Goal: Information Seeking & Learning: Learn about a topic

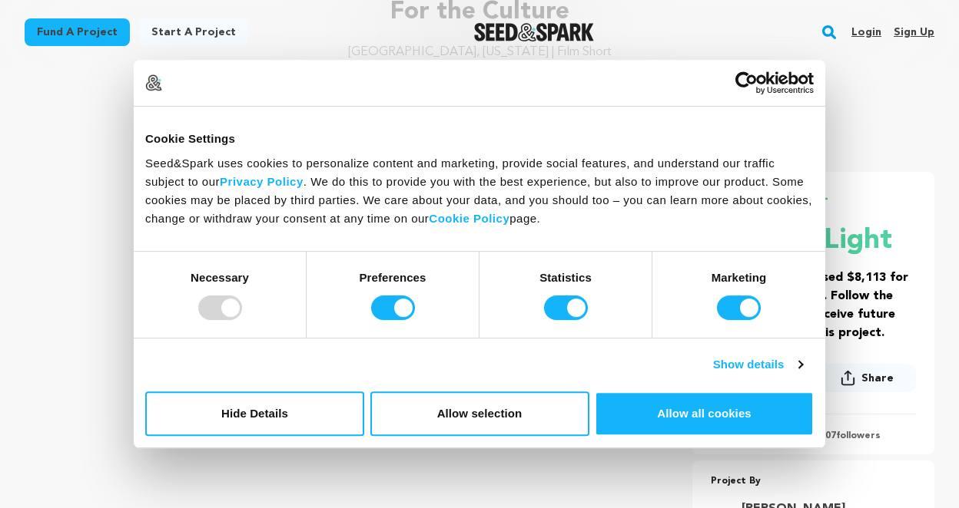
scroll to position [167, 0]
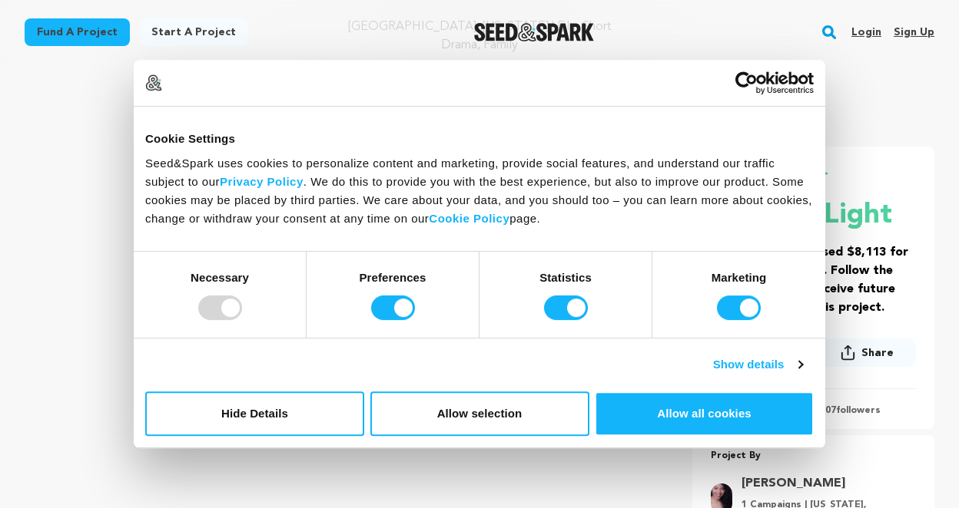
click at [219, 309] on div at bounding box center [220, 308] width 44 height 25
click at [534, 411] on button "Allow selection" at bounding box center [479, 414] width 219 height 45
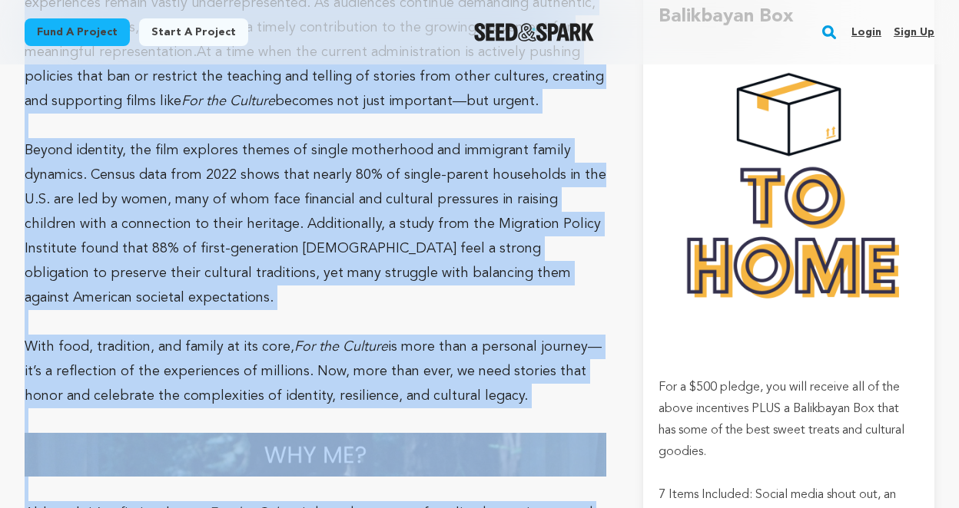
scroll to position [3524, 0]
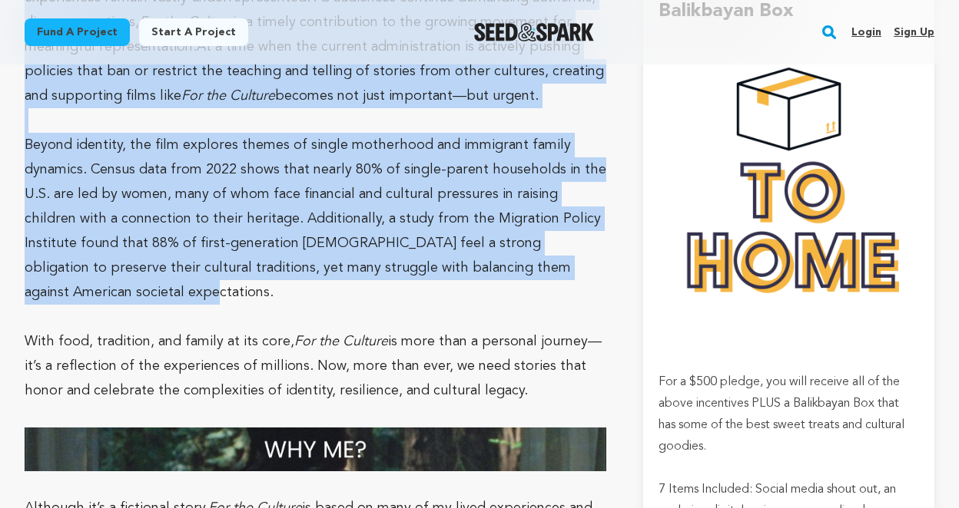
drag, startPoint x: 25, startPoint y: 147, endPoint x: 583, endPoint y: 231, distance: 564.7
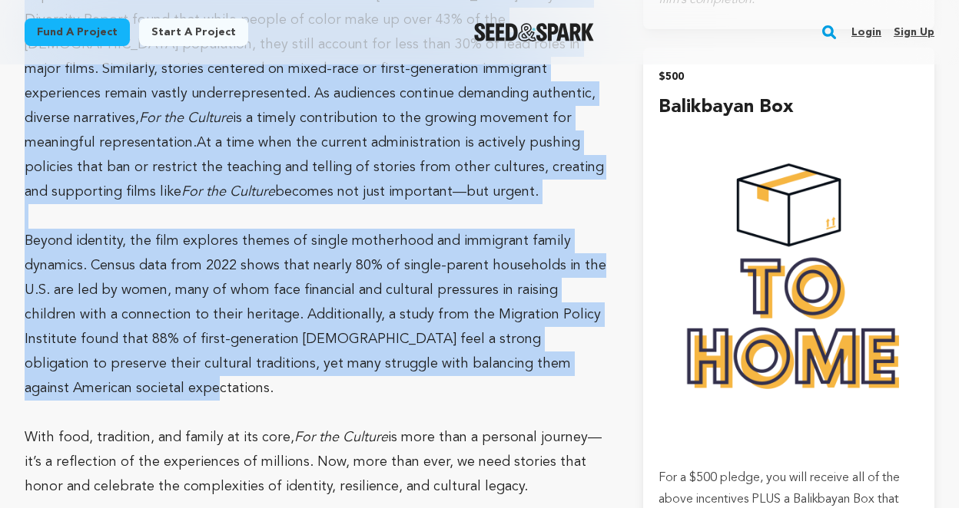
scroll to position [3377, 0]
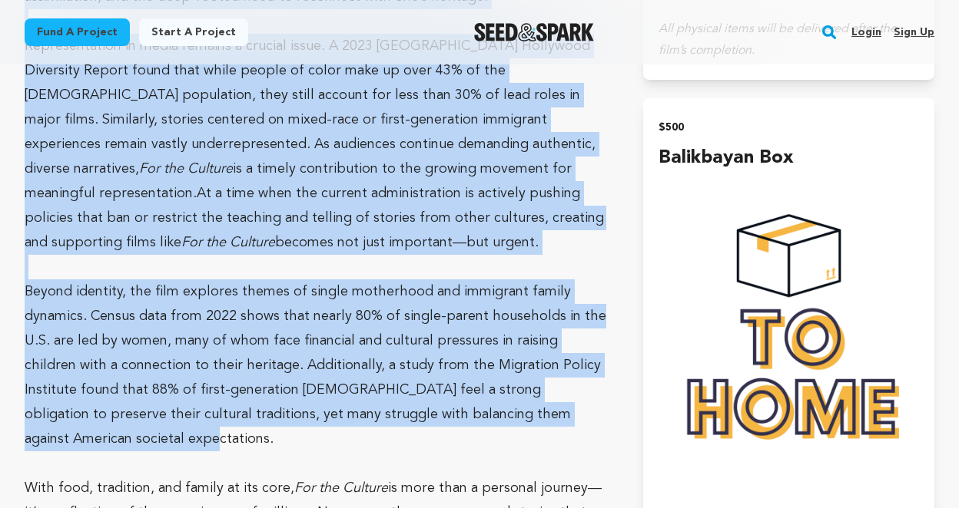
copy div "Lo ipsum’d sitametc adipisci elitseddo, eiu temporincidi utlabo etdolore, magna…"
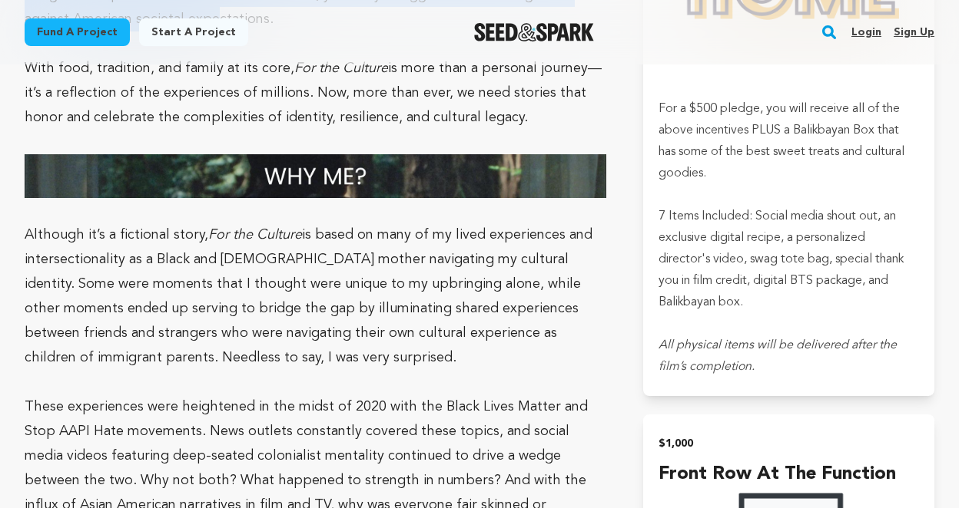
scroll to position [3799, 0]
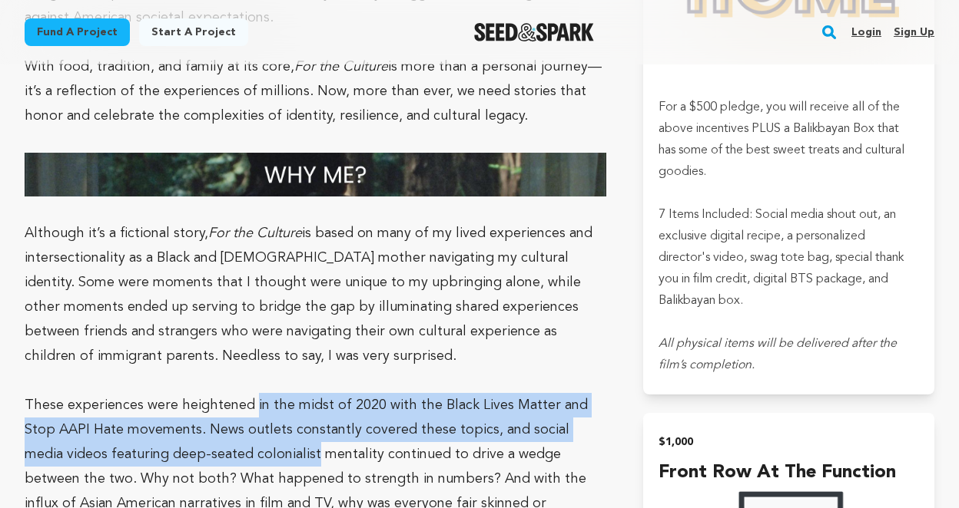
drag, startPoint x: 250, startPoint y: 334, endPoint x: 228, endPoint y: 377, distance: 48.4
click at [228, 393] on p "These experiences were heightened in the midst of 2020 with the Black Lives Mat…" at bounding box center [315, 466] width 581 height 147
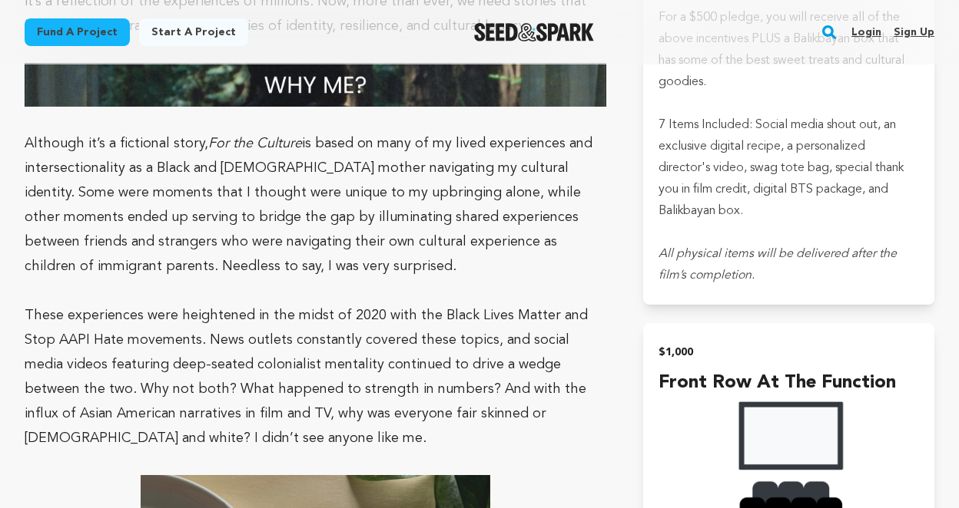
scroll to position [3896, 0]
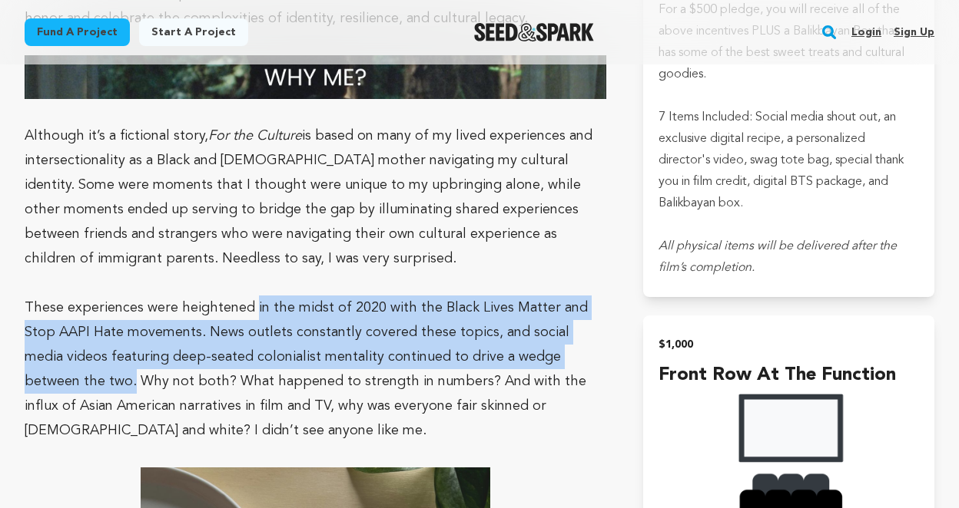
drag, startPoint x: 251, startPoint y: 238, endPoint x: 574, endPoint y: 288, distance: 326.4
click at [574, 301] on span "These experiences were heightened in the midst of 2020 with the Black Lives Mat…" at bounding box center [306, 369] width 563 height 137
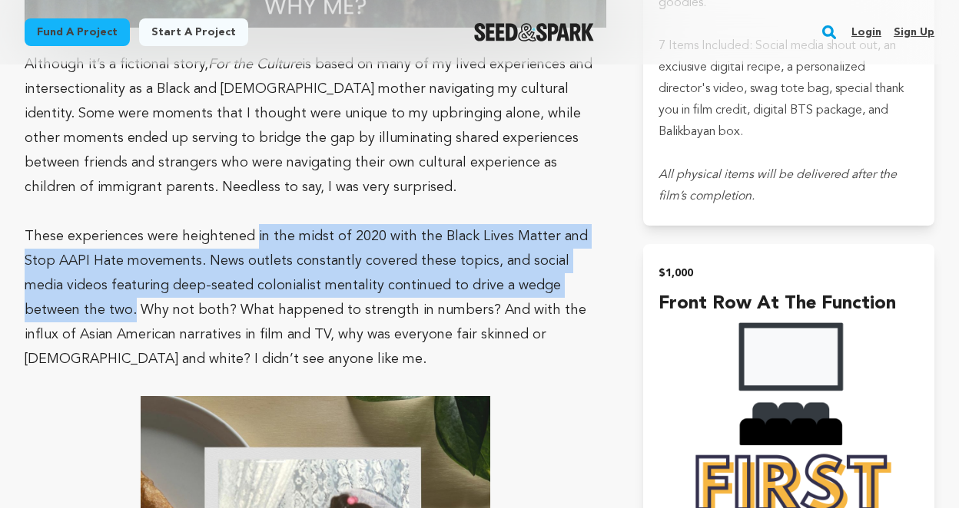
scroll to position [3975, 0]
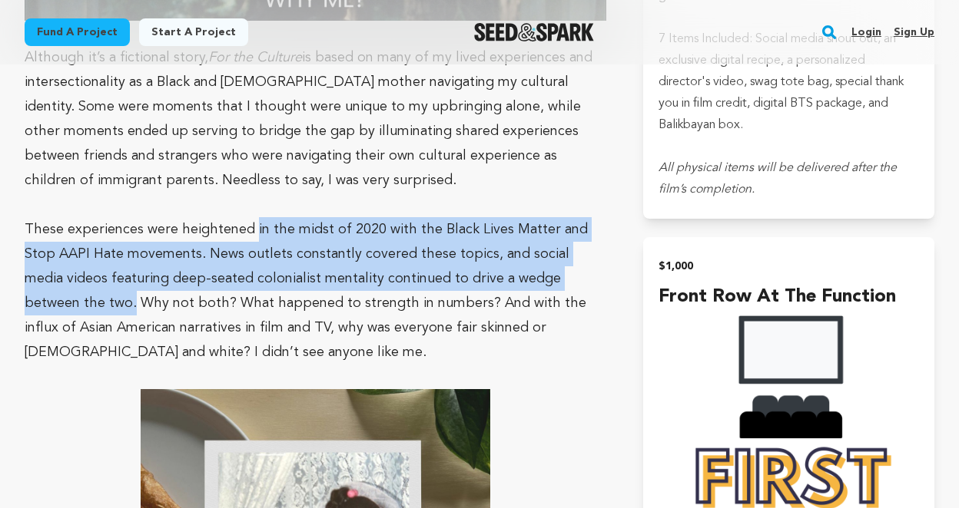
copy span "in the midst of 2020 with the Black Lives Matter and Stop AAPI Hate movements. …"
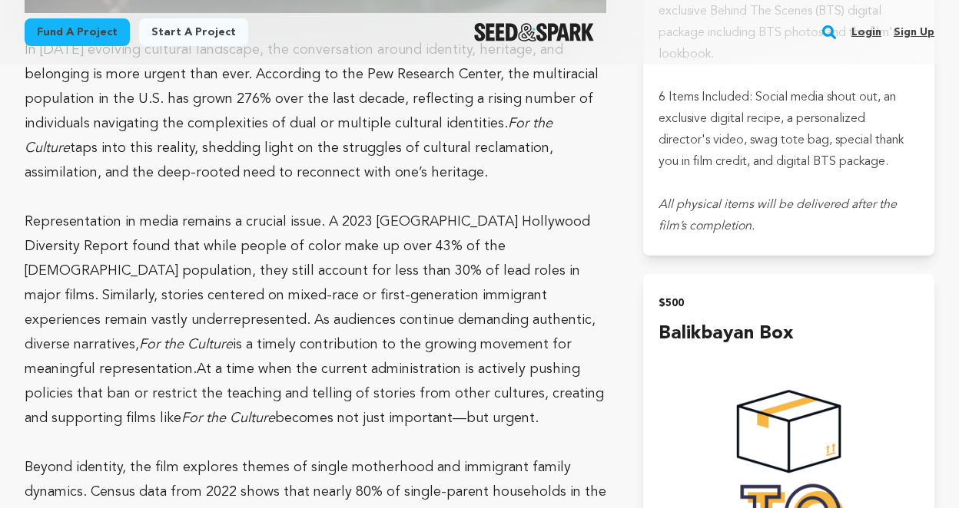
scroll to position [3197, 0]
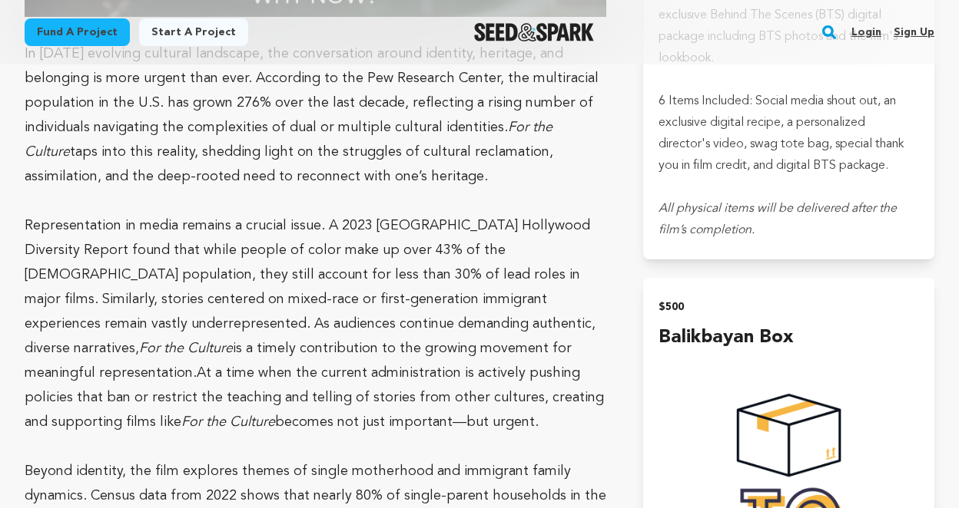
drag, startPoint x: 339, startPoint y: 302, endPoint x: 74, endPoint y: 371, distance: 273.9
click at [74, 371] on p "Representation in media remains a crucial issue. A 2023 [GEOGRAPHIC_DATA] Holly…" at bounding box center [315, 324] width 581 height 221
copy p "At a time when the current administration is actively pushing policies that ban…"
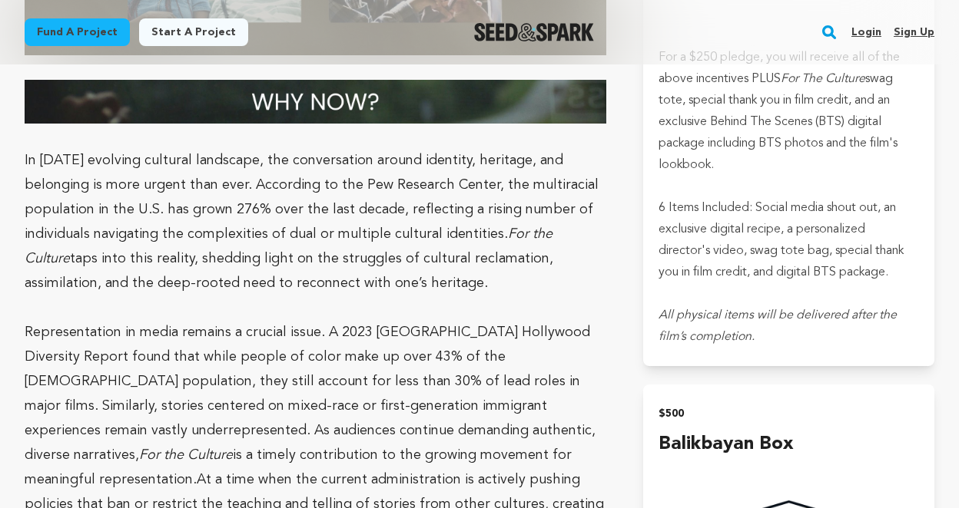
scroll to position [3109, 0]
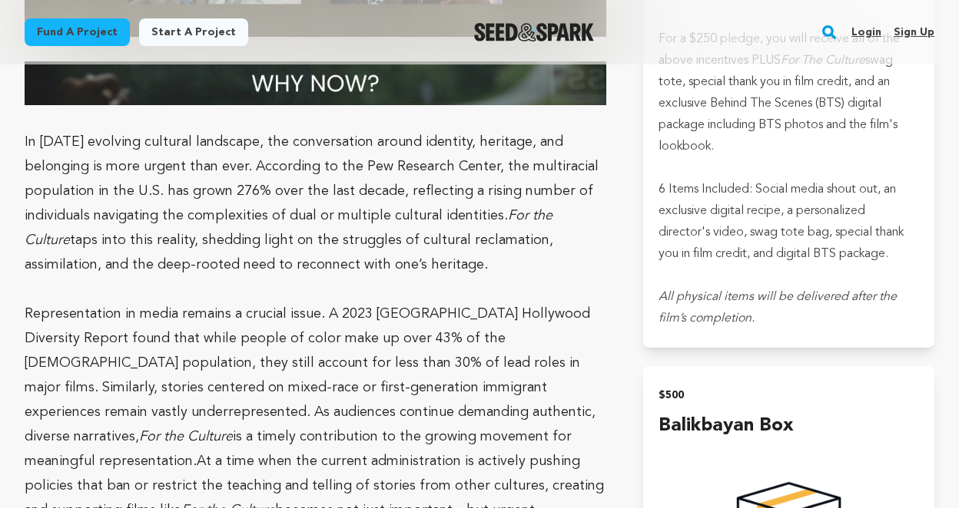
click at [240, 334] on p "Representation in media remains a crucial issue. A 2023 [GEOGRAPHIC_DATA] Holly…" at bounding box center [315, 412] width 581 height 221
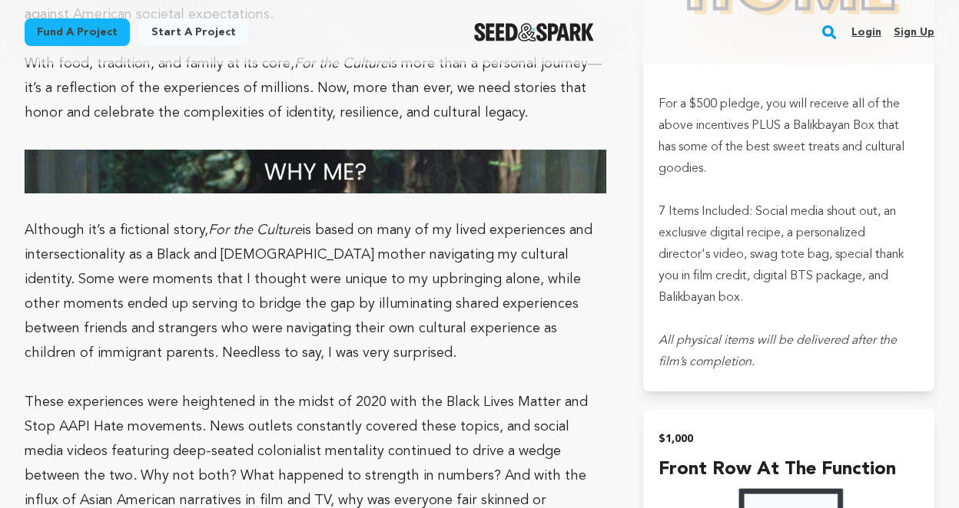
scroll to position [3800, 0]
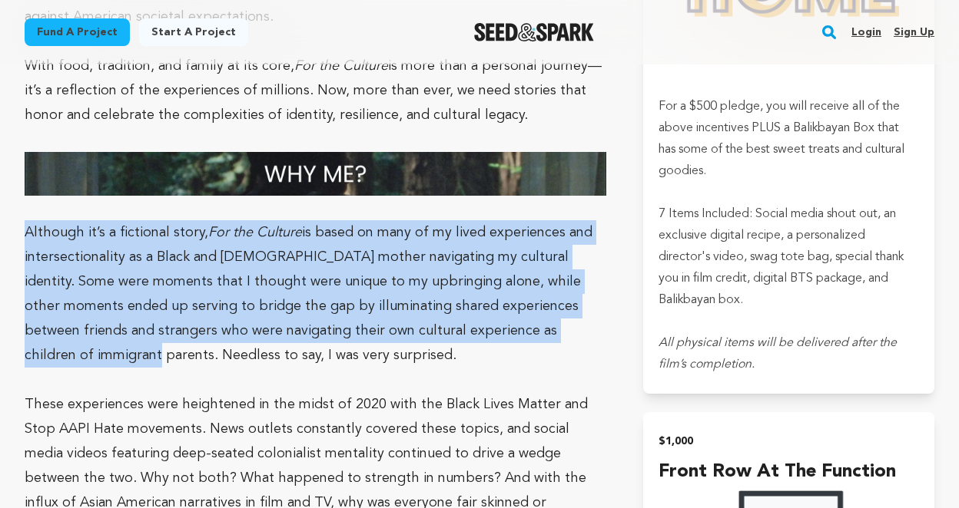
drag, startPoint x: 28, startPoint y: 163, endPoint x: 541, endPoint y: 261, distance: 523.2
click at [541, 261] on p "Although it’s a fictional story, For the Culture is based on many of my lived e…" at bounding box center [315, 293] width 581 height 147
copy p "Although it’s a fictional story, For the Culture is based on many of my lived e…"
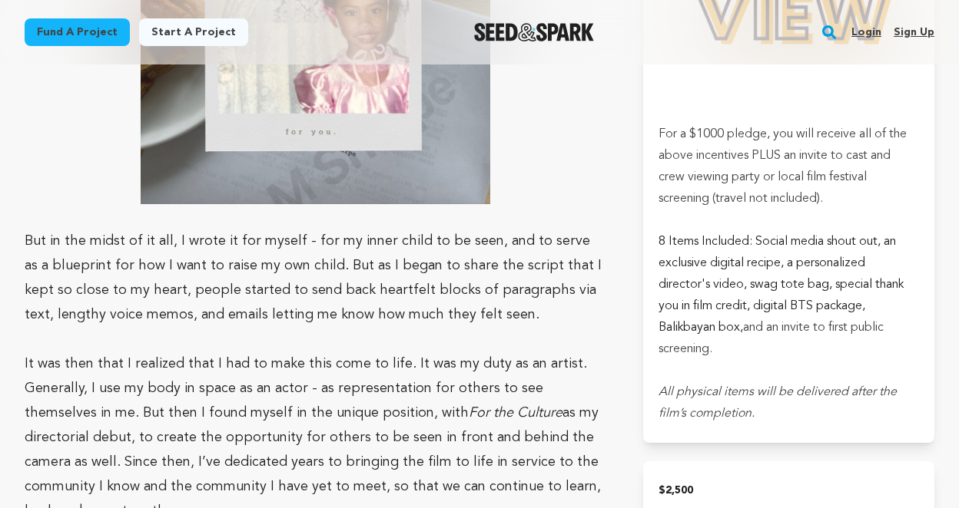
scroll to position [4513, 0]
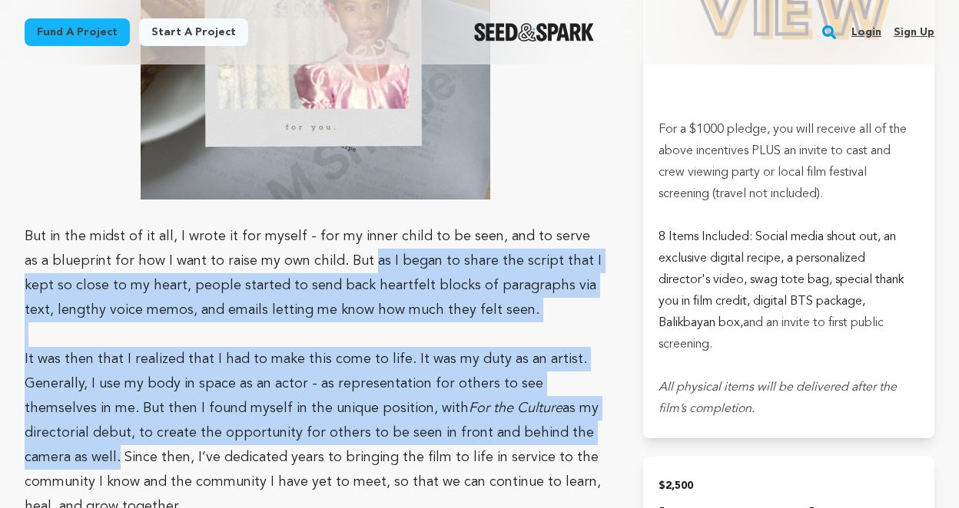
drag, startPoint x: 339, startPoint y: 191, endPoint x: 607, endPoint y: 365, distance: 319.4
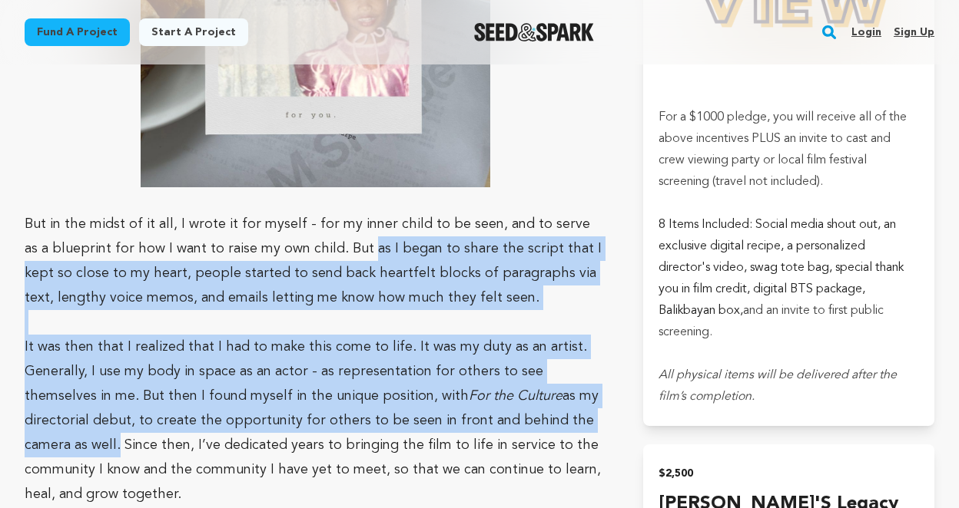
scroll to position [4524, 0]
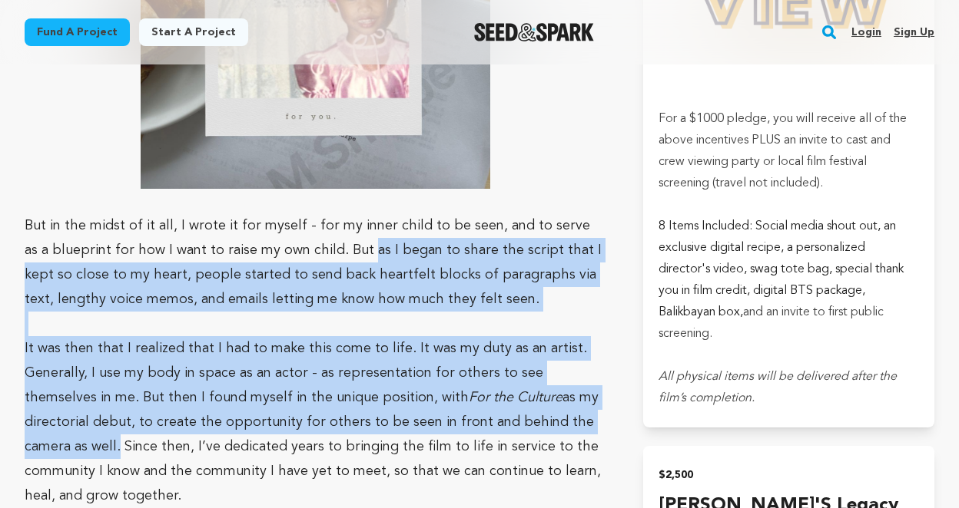
copy div "as I began to share the script that I kept so close to my heart, people started…"
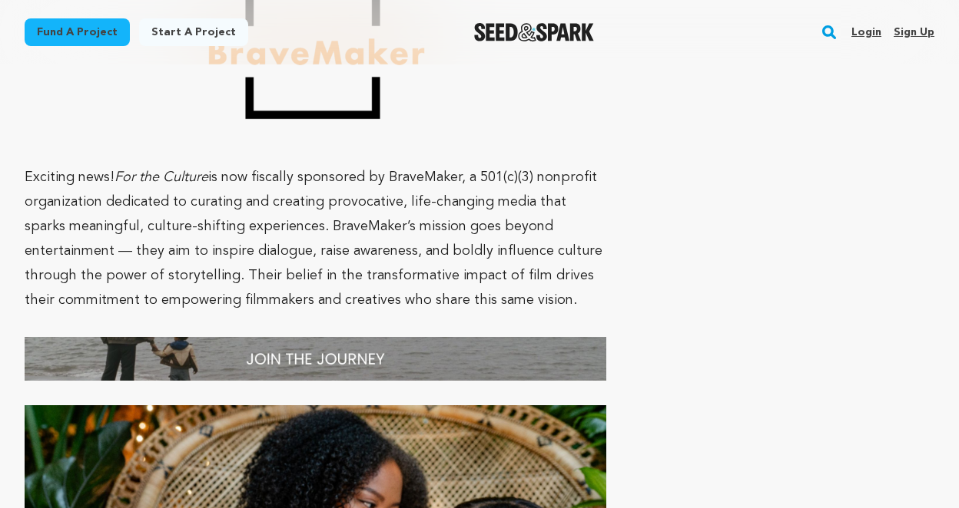
scroll to position [6791, 0]
